Goal: Information Seeking & Learning: Learn about a topic

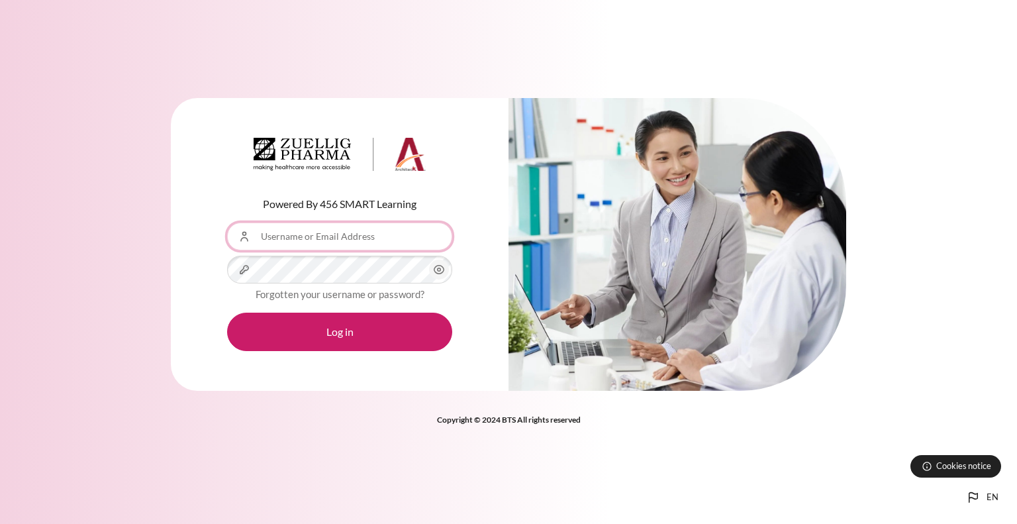
click at [324, 244] on input "Username or Email Address" at bounding box center [339, 237] width 225 height 28
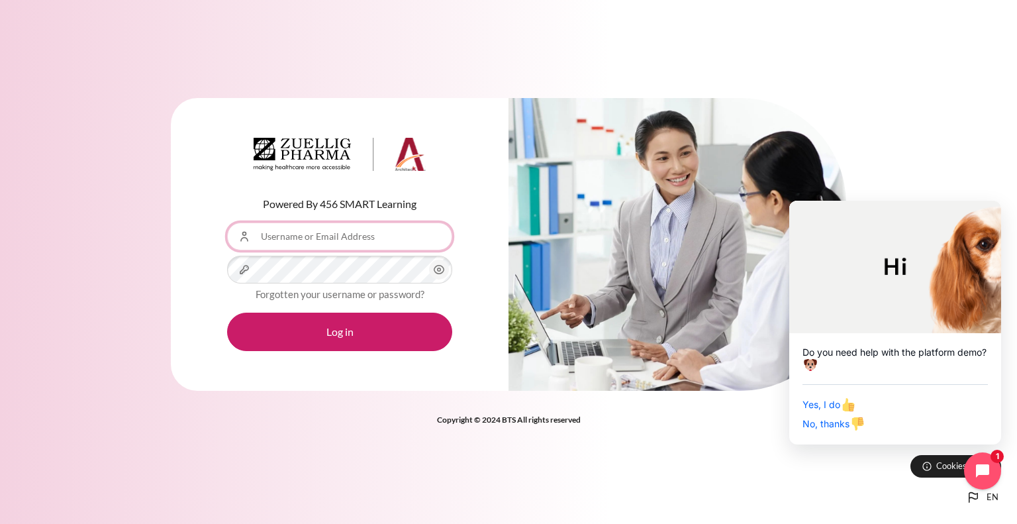
type input "[EMAIL_ADDRESS][DOMAIN_NAME]"
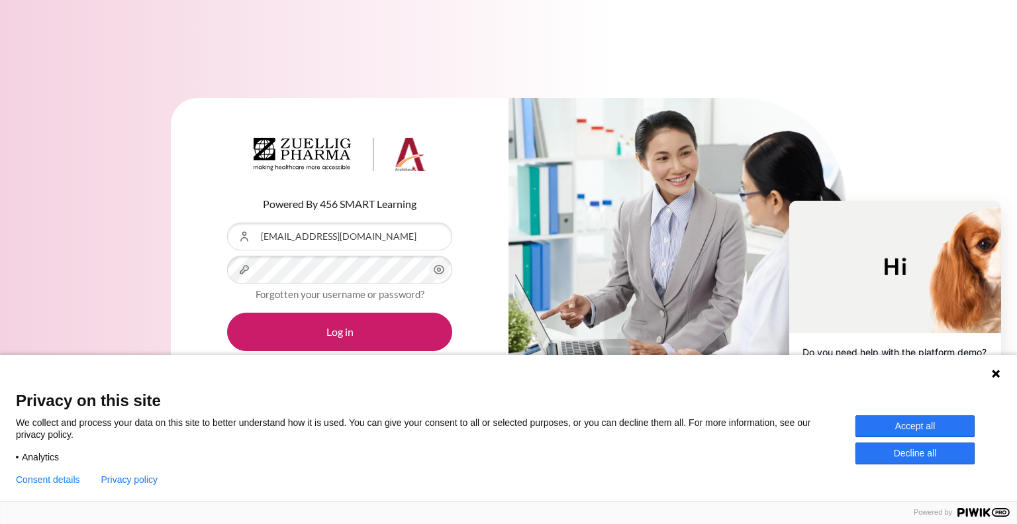
click at [922, 433] on button "Accept all" at bounding box center [915, 426] width 119 height 22
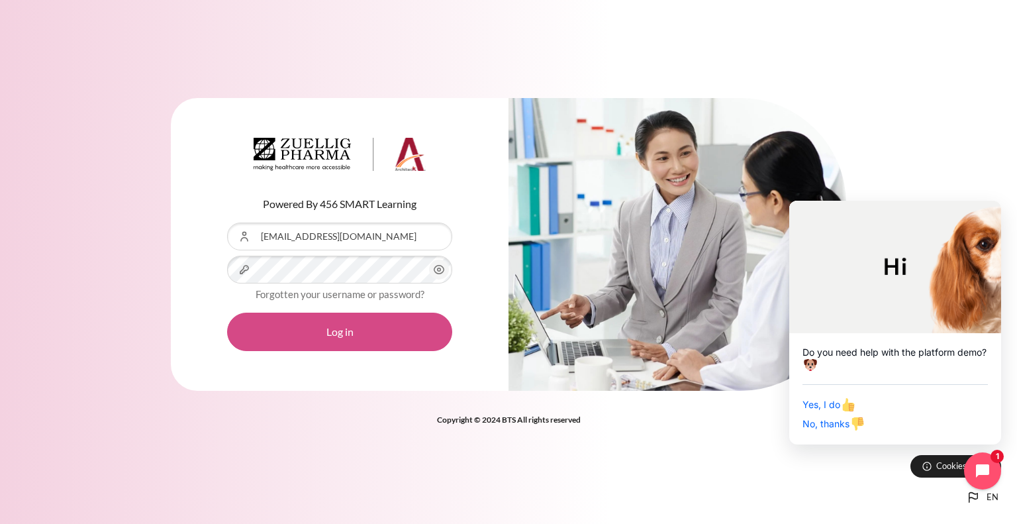
click at [327, 333] on button "Log in" at bounding box center [339, 332] width 225 height 38
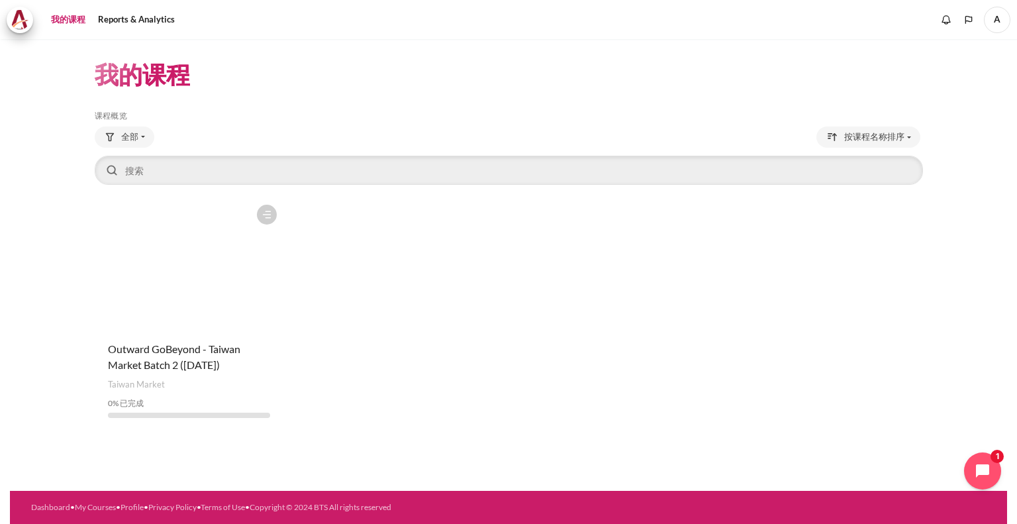
click at [203, 273] on figure "内容" at bounding box center [189, 264] width 189 height 132
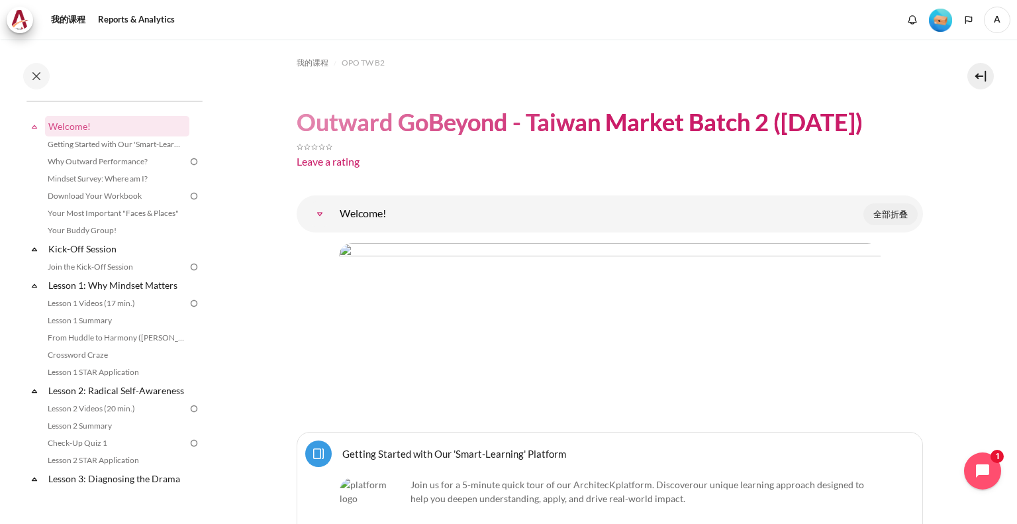
click at [885, 216] on span "全部折叠" at bounding box center [890, 214] width 34 height 13
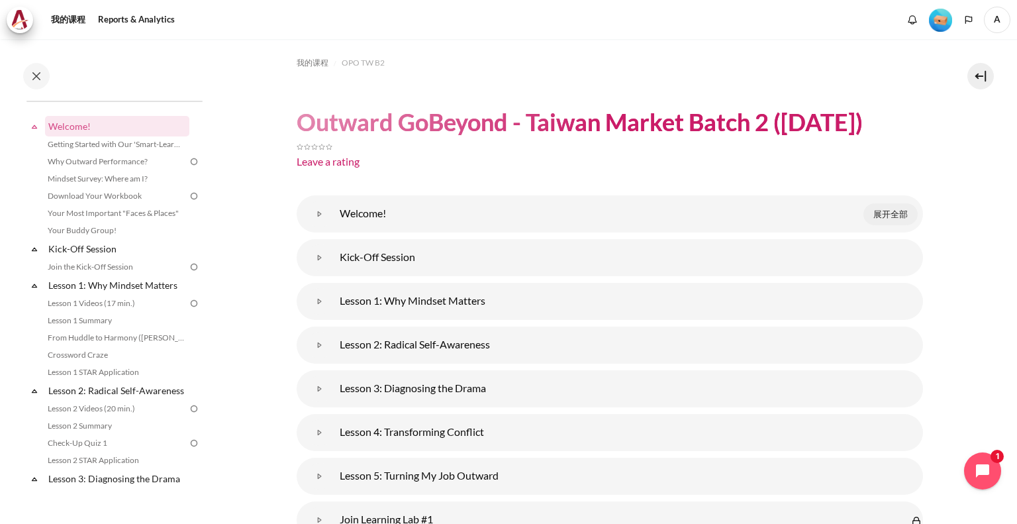
click at [878, 213] on span "展开全部" at bounding box center [890, 214] width 34 height 13
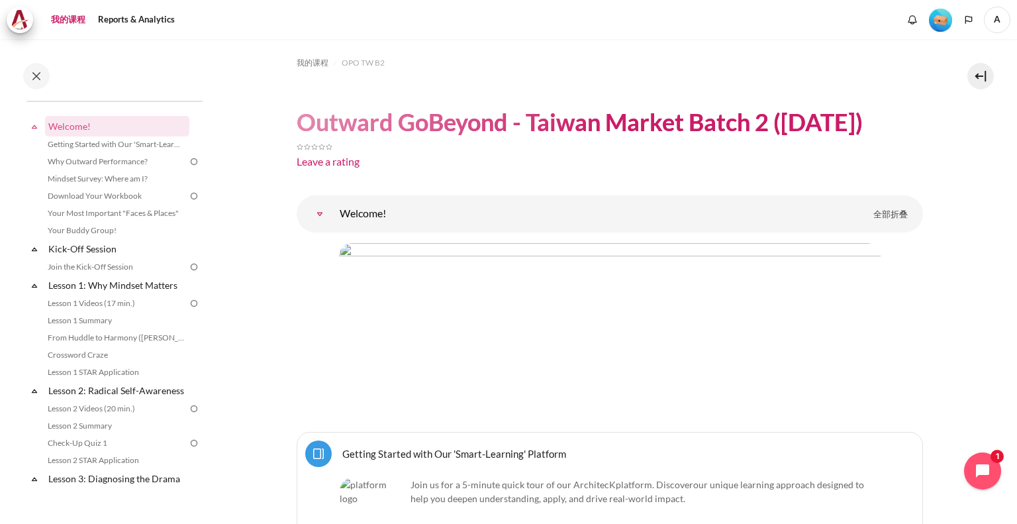
click at [55, 18] on link "我的课程" at bounding box center [68, 20] width 44 height 26
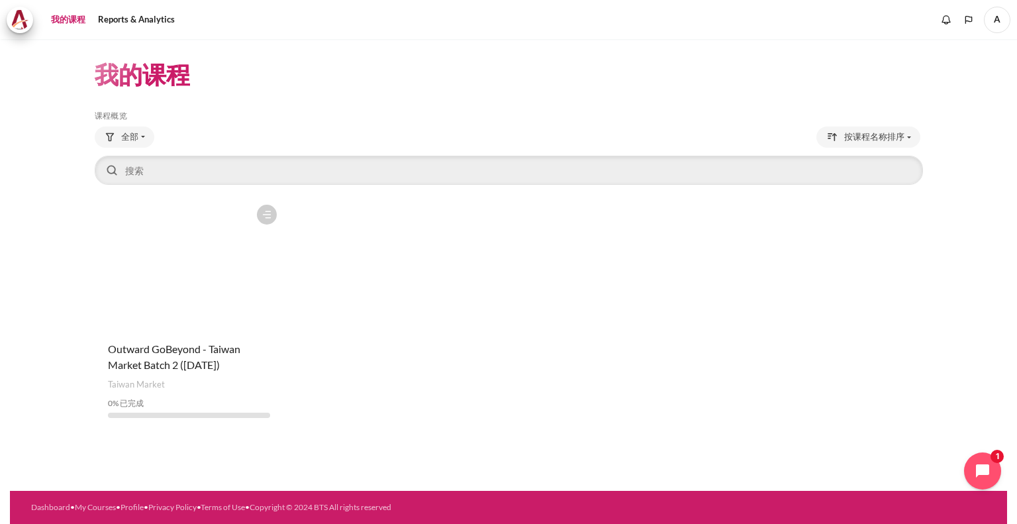
click at [177, 264] on figure "内容" at bounding box center [189, 264] width 189 height 132
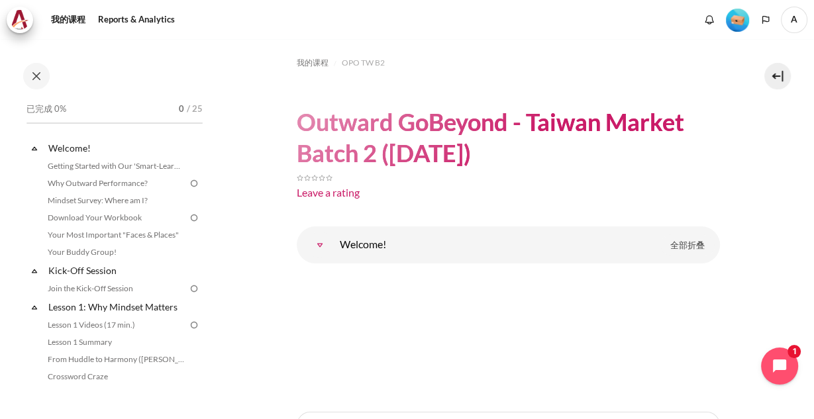
drag, startPoint x: 988, startPoint y: 0, endPoint x: 579, endPoint y: 168, distance: 442.2
click at [579, 168] on h1 "Outward GoBeyond - Taiwan Market Batch 2 ([DATE])" at bounding box center [508, 138] width 423 height 62
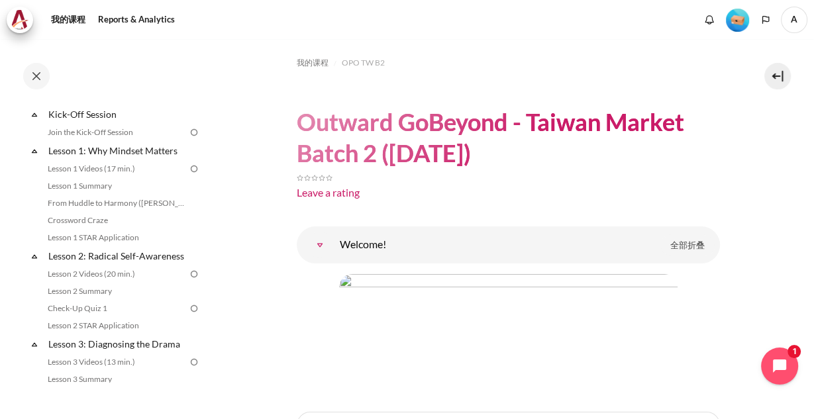
scroll to position [146, 0]
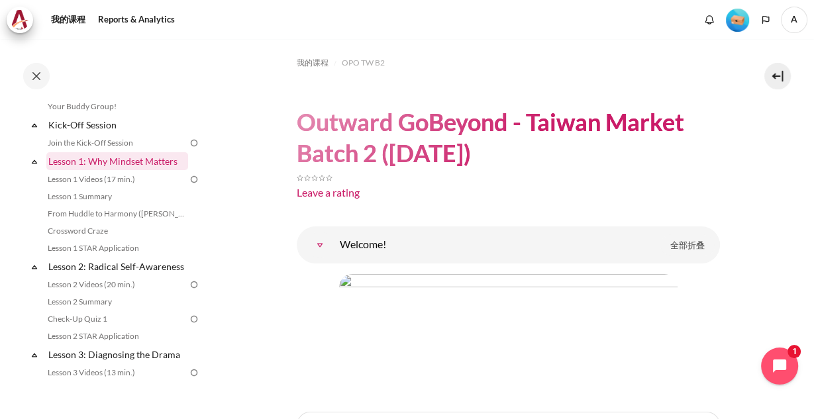
click at [131, 164] on link "Lesson 1: Why Mindset Matters" at bounding box center [117, 161] width 142 height 18
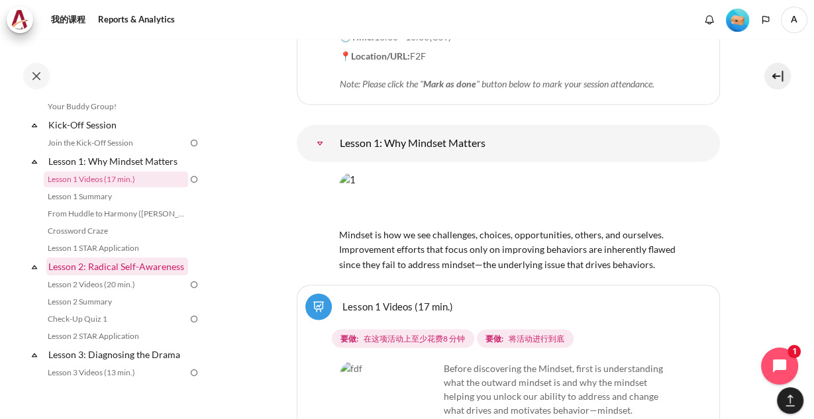
click at [96, 266] on link "Lesson 2: Radical Self-Awareness" at bounding box center [117, 267] width 142 height 18
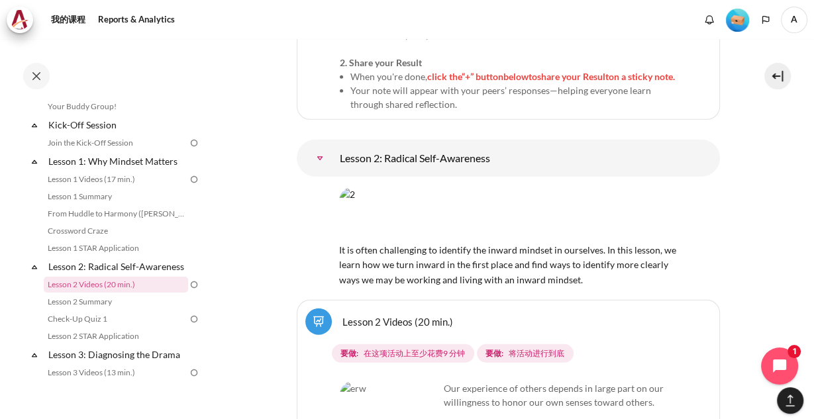
scroll to position [358, 0]
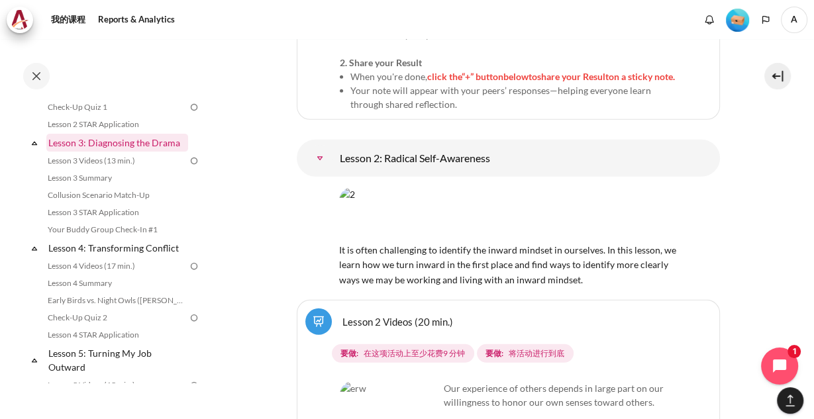
click at [126, 152] on link "Lesson 3: Diagnosing the Drama" at bounding box center [117, 143] width 142 height 18
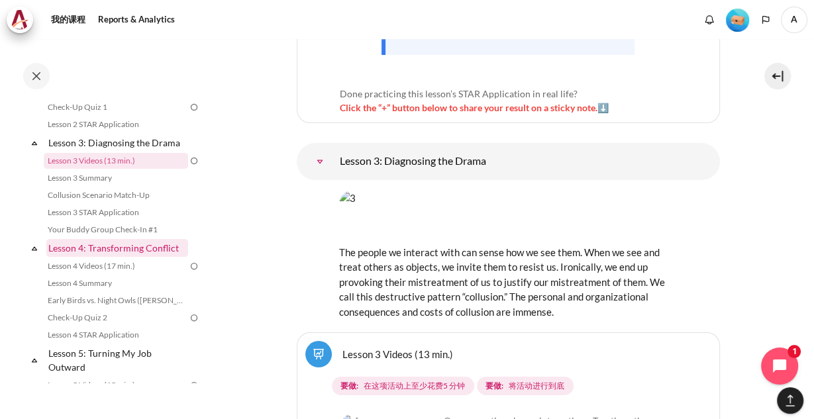
click at [123, 257] on link "Lesson 4: Transforming Conflict" at bounding box center [117, 248] width 142 height 18
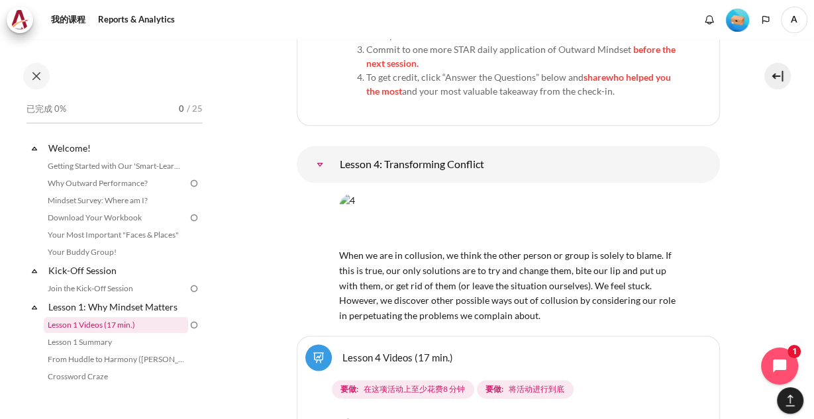
scroll to position [212, 0]
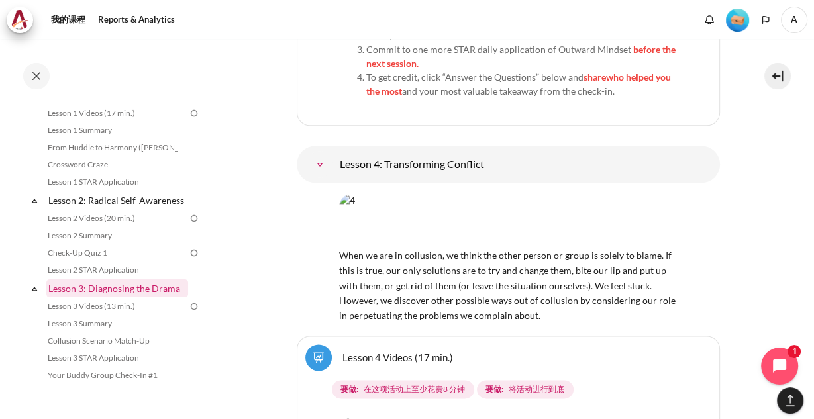
click at [110, 297] on link "Lesson 3: Diagnosing the Drama" at bounding box center [117, 288] width 142 height 18
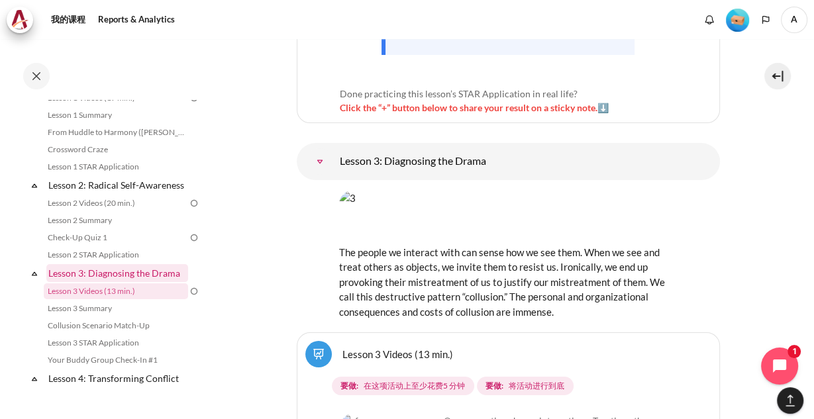
click at [167, 282] on link "Lesson 3: Diagnosing the Drama" at bounding box center [117, 273] width 142 height 18
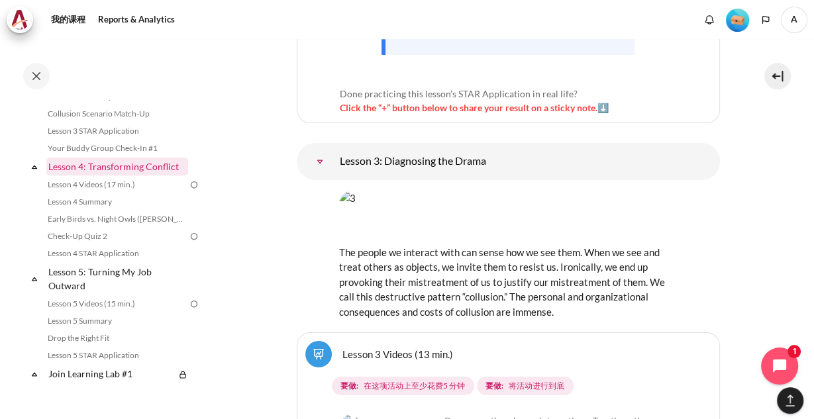
click at [63, 174] on link "Lesson 4: Transforming Conflict" at bounding box center [117, 167] width 142 height 18
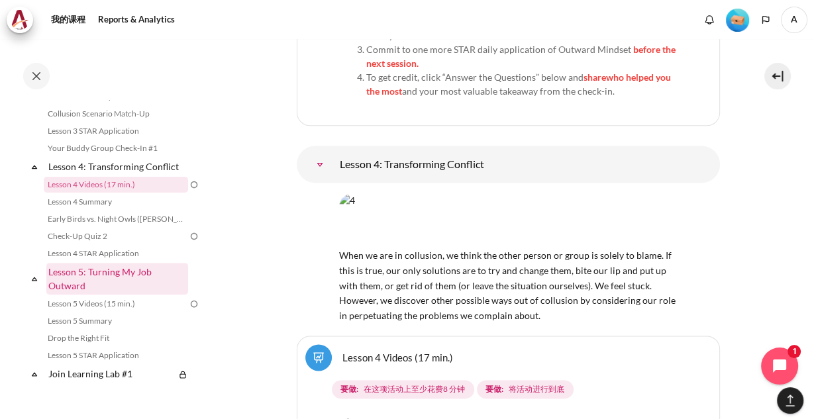
click at [101, 287] on link "Lesson 5: Turning My Job Outward" at bounding box center [117, 279] width 142 height 32
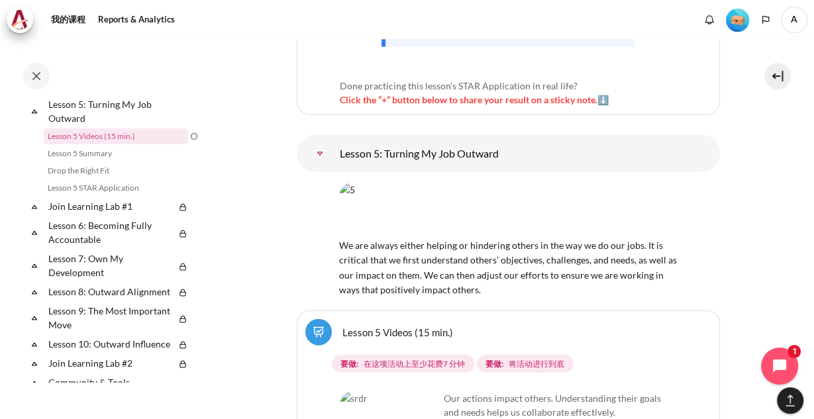
scroll to position [599, 0]
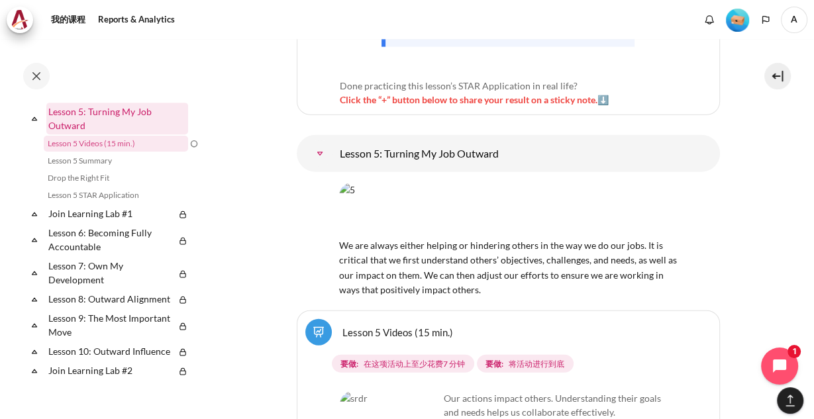
click at [61, 125] on link "Lesson 5: Turning My Job Outward" at bounding box center [117, 119] width 142 height 32
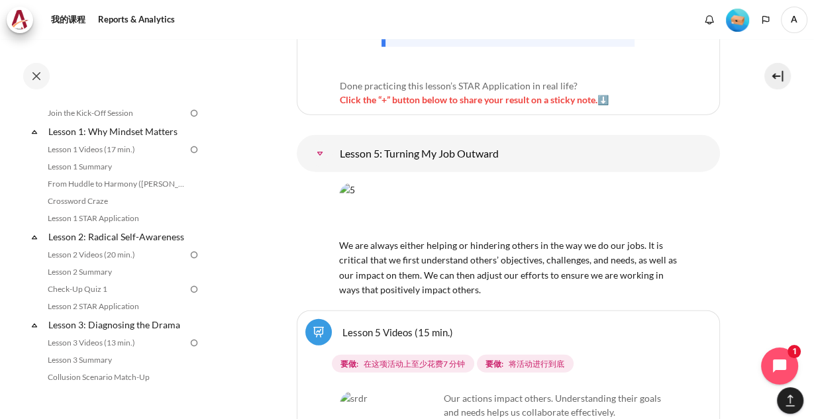
scroll to position [0, 0]
